Goal: Transaction & Acquisition: Subscribe to service/newsletter

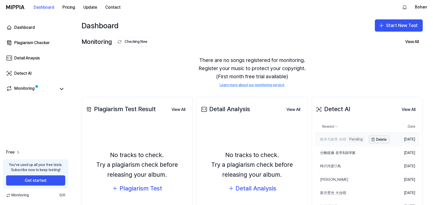
click at [375, 141] on button "Delete" at bounding box center [379, 139] width 21 height 8
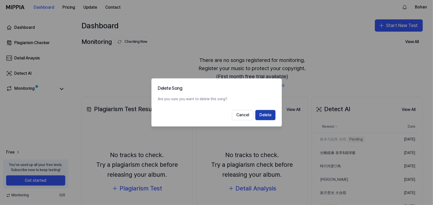
click at [270, 116] on button "Delete" at bounding box center [265, 115] width 20 height 10
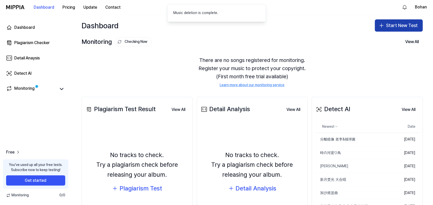
click at [385, 27] on button "Start New Test" at bounding box center [399, 25] width 48 height 12
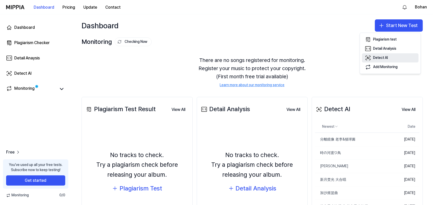
click at [375, 57] on div "Detect AI" at bounding box center [380, 57] width 15 height 5
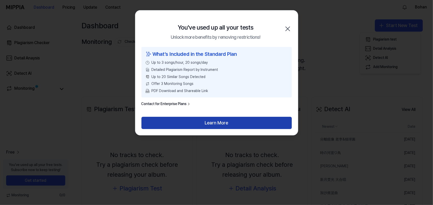
click at [231, 125] on button "Learn More" at bounding box center [216, 123] width 150 height 12
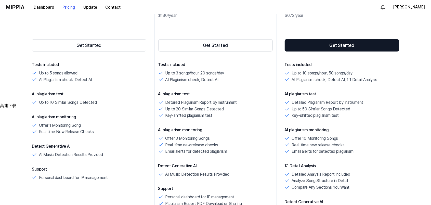
scroll to position [127, 0]
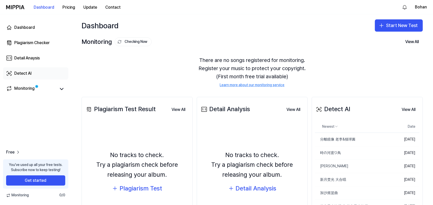
click at [25, 72] on div "Detect AI" at bounding box center [22, 73] width 17 height 6
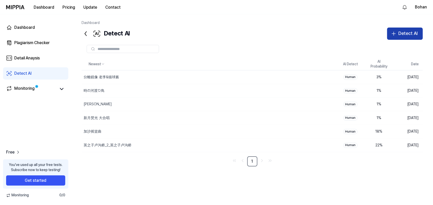
click at [397, 36] on icon "button" at bounding box center [394, 34] width 6 height 6
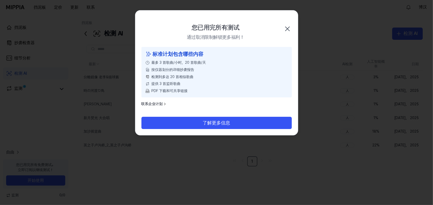
click at [175, 77] on span "检测到多达 20 首相似歌曲" at bounding box center [173, 76] width 42 height 5
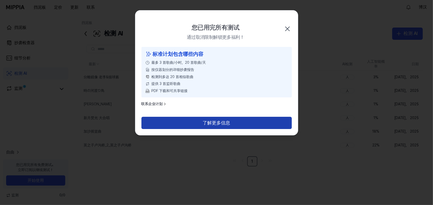
click at [196, 118] on button "了解更多信息" at bounding box center [216, 123] width 150 height 12
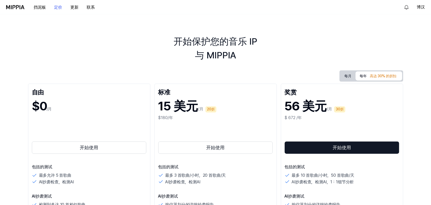
scroll to position [25, 0]
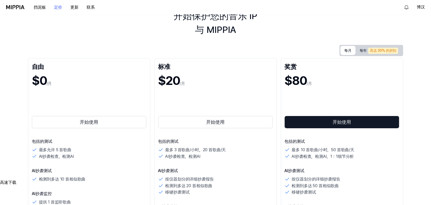
click at [345, 50] on button "每月" at bounding box center [348, 50] width 15 height 9
click at [15, 8] on img at bounding box center [15, 7] width 18 height 4
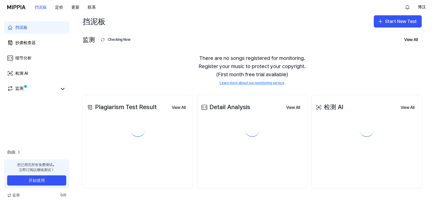
scroll to position [0, 0]
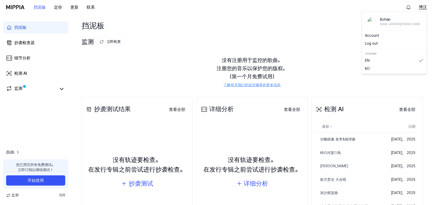
click at [422, 6] on button "博汉" at bounding box center [423, 7] width 8 height 6
click at [376, 44] on button "Log out" at bounding box center [394, 43] width 59 height 5
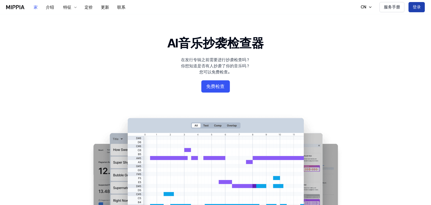
click at [419, 7] on button "登录" at bounding box center [417, 7] width 16 height 10
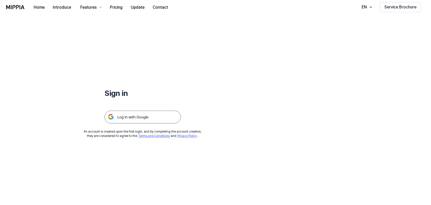
click at [155, 115] on img at bounding box center [143, 117] width 76 height 13
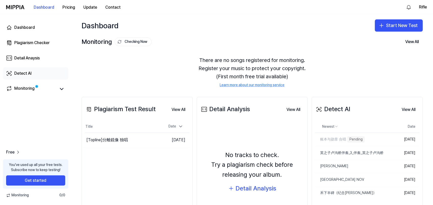
click at [34, 71] on link "Detect AI" at bounding box center [35, 73] width 65 height 12
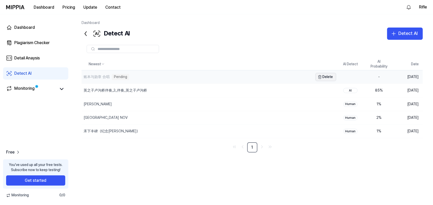
click at [328, 75] on button "Delete" at bounding box center [326, 77] width 21 height 8
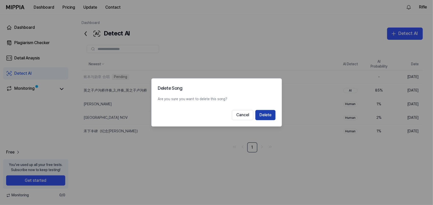
click at [271, 114] on button "Delete" at bounding box center [265, 115] width 20 height 10
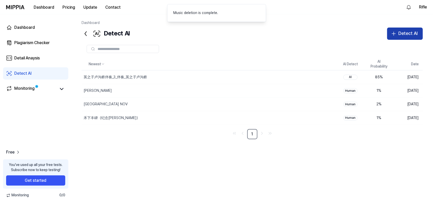
click at [400, 30] on button "Detect AI" at bounding box center [405, 34] width 36 height 12
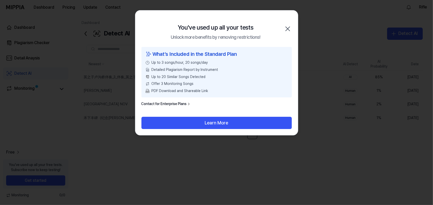
click at [289, 26] on icon "button" at bounding box center [288, 29] width 8 height 8
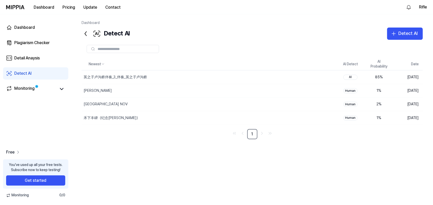
click at [10, 151] on span "Free" at bounding box center [10, 152] width 8 height 6
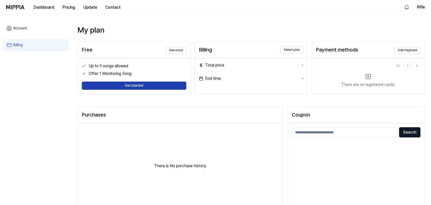
click at [150, 89] on button "Get started" at bounding box center [134, 86] width 105 height 8
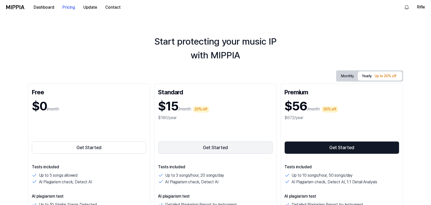
click at [201, 148] on button "Get Started" at bounding box center [215, 147] width 115 height 12
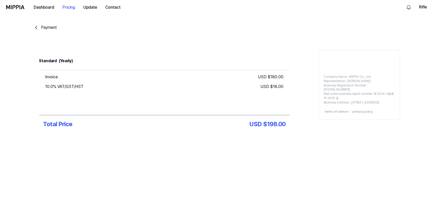
click at [37, 27] on icon "go back" at bounding box center [36, 27] width 6 height 6
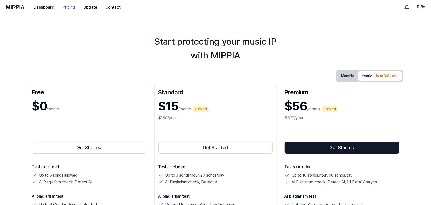
click at [347, 76] on button "Monthly" at bounding box center [347, 76] width 21 height 8
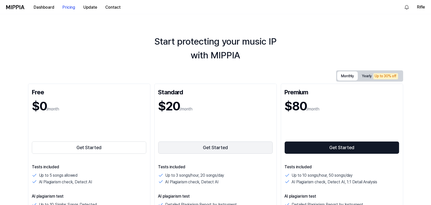
click at [210, 149] on button "Get Started" at bounding box center [215, 147] width 115 height 12
